Goal: Find specific fact: Find specific fact

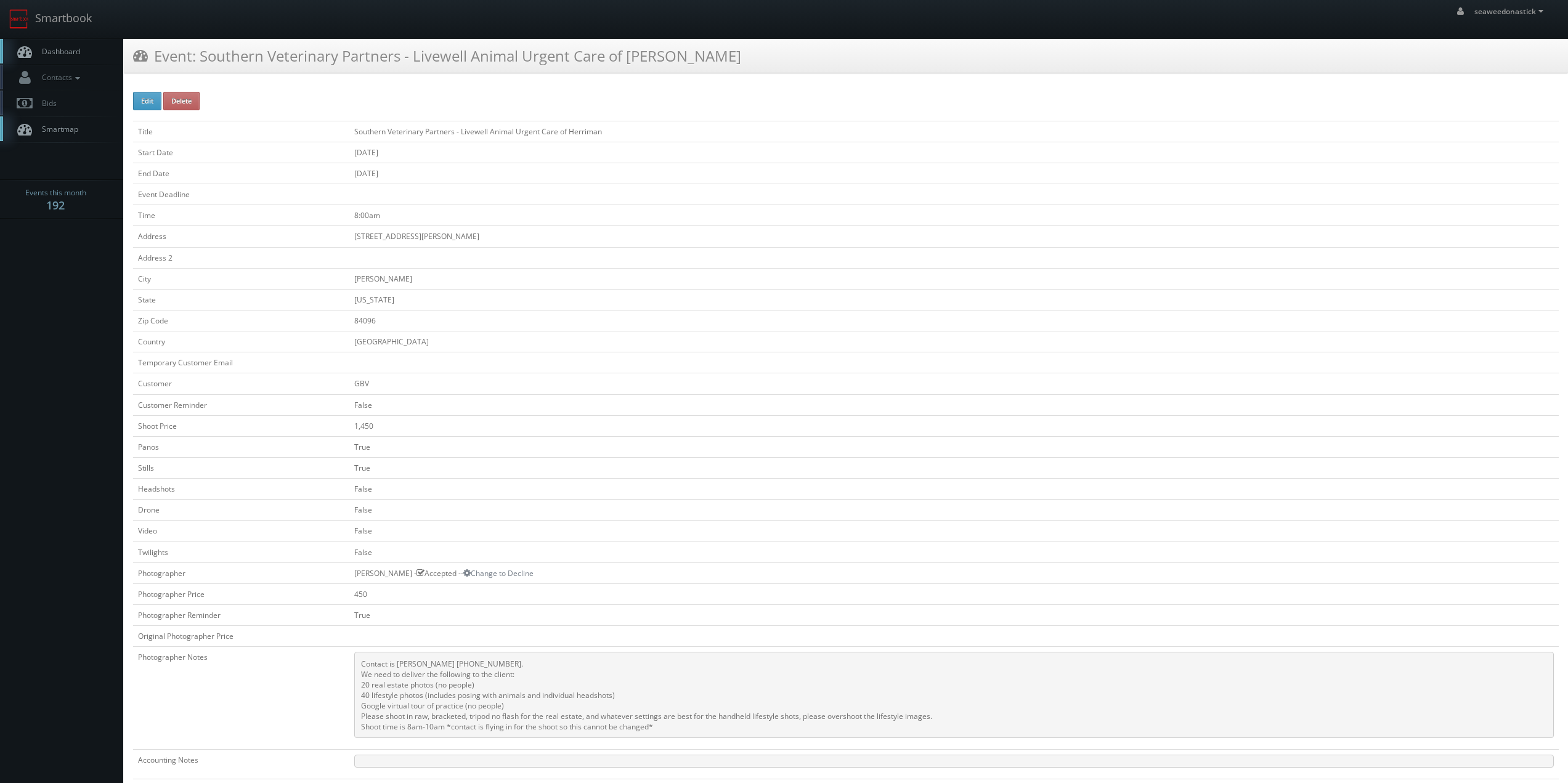
click at [54, 51] on span "Dashboard" at bounding box center [57, 52] width 44 height 11
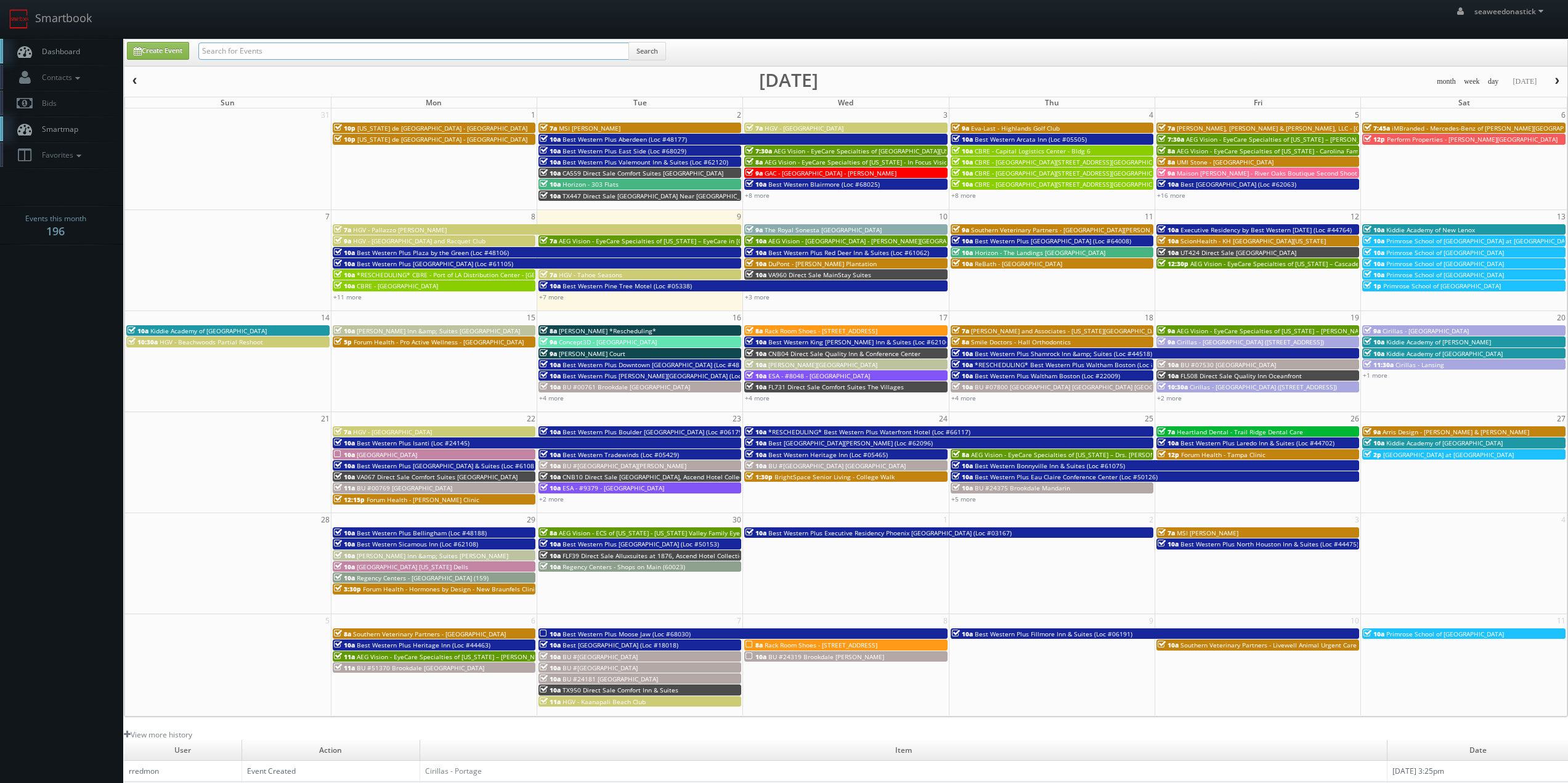
click at [238, 54] on input "text" at bounding box center [414, 51] width 430 height 17
type input "NY181"
click at [646, 55] on button "Search" at bounding box center [646, 51] width 37 height 18
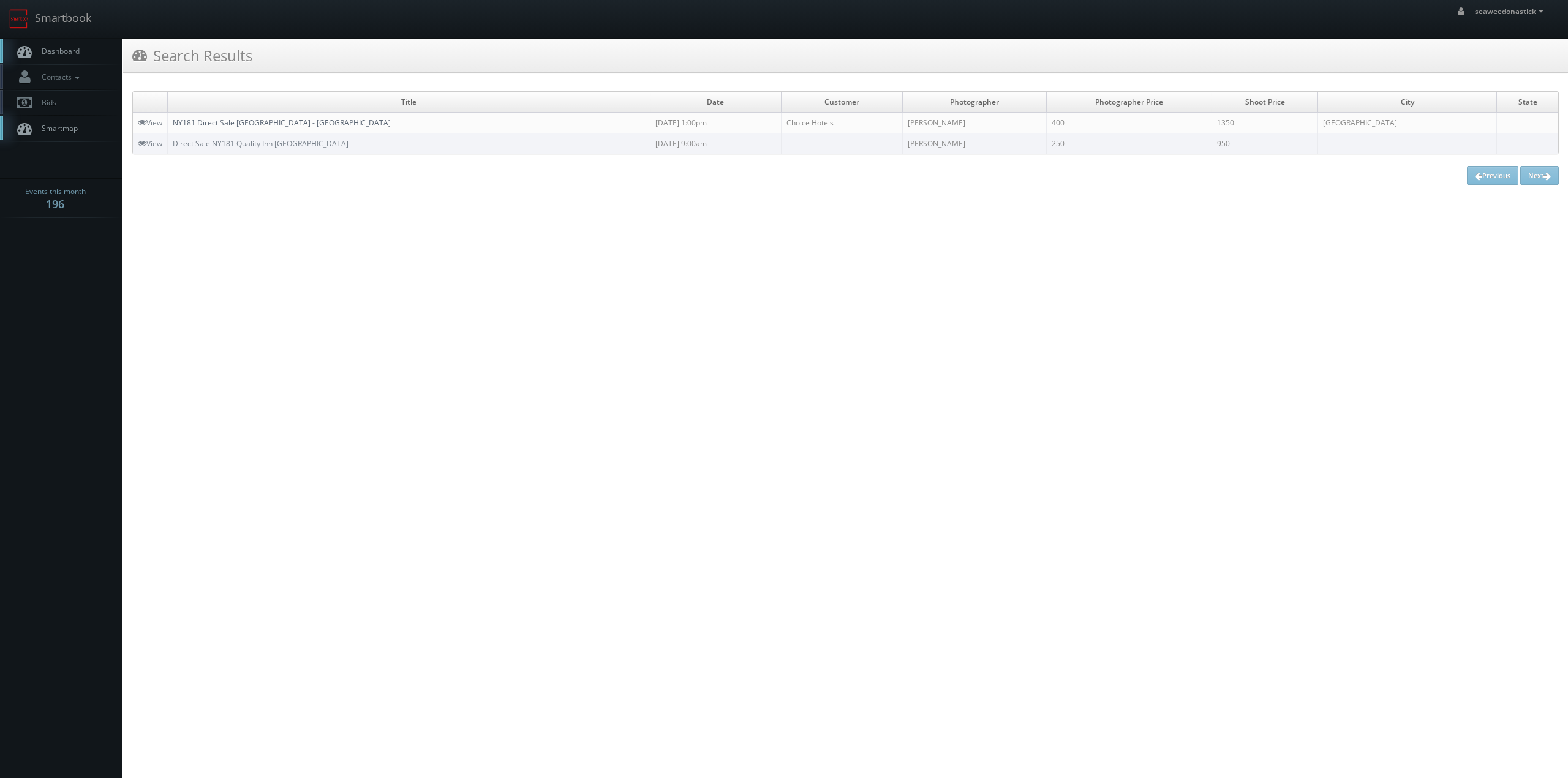
click at [203, 122] on link "NY181 Direct Sale Quality Inn - Niagara Falls Blvd" at bounding box center [282, 122] width 218 height 11
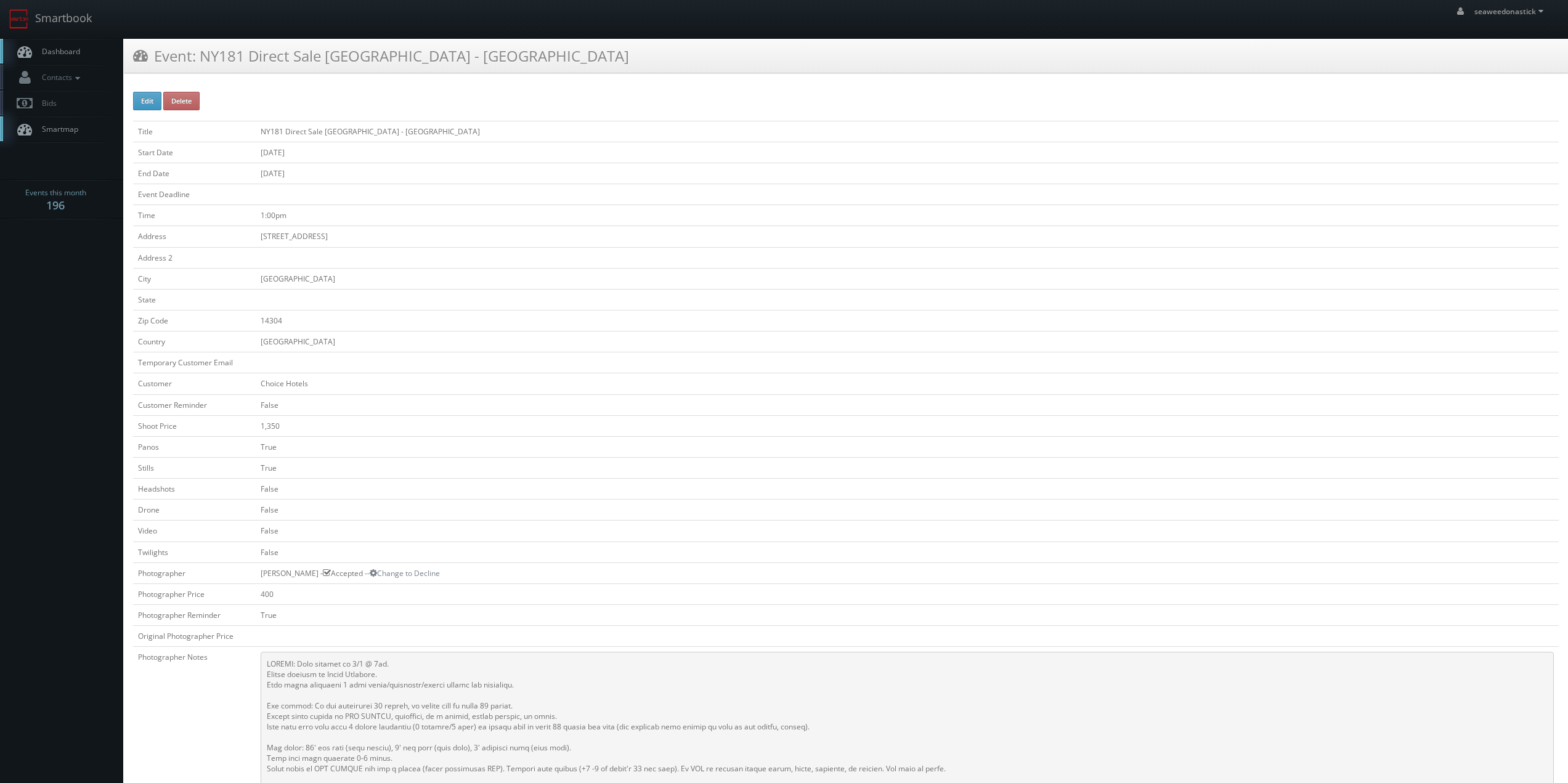
drag, startPoint x: 263, startPoint y: 572, endPoint x: 309, endPoint y: 578, distance: 46.4
click at [309, 578] on td "[PERSON_NAME] - Accepted -- Change to Decline" at bounding box center [907, 573] width 1303 height 21
copy td "[PERSON_NAME]"
